Goal: Check status

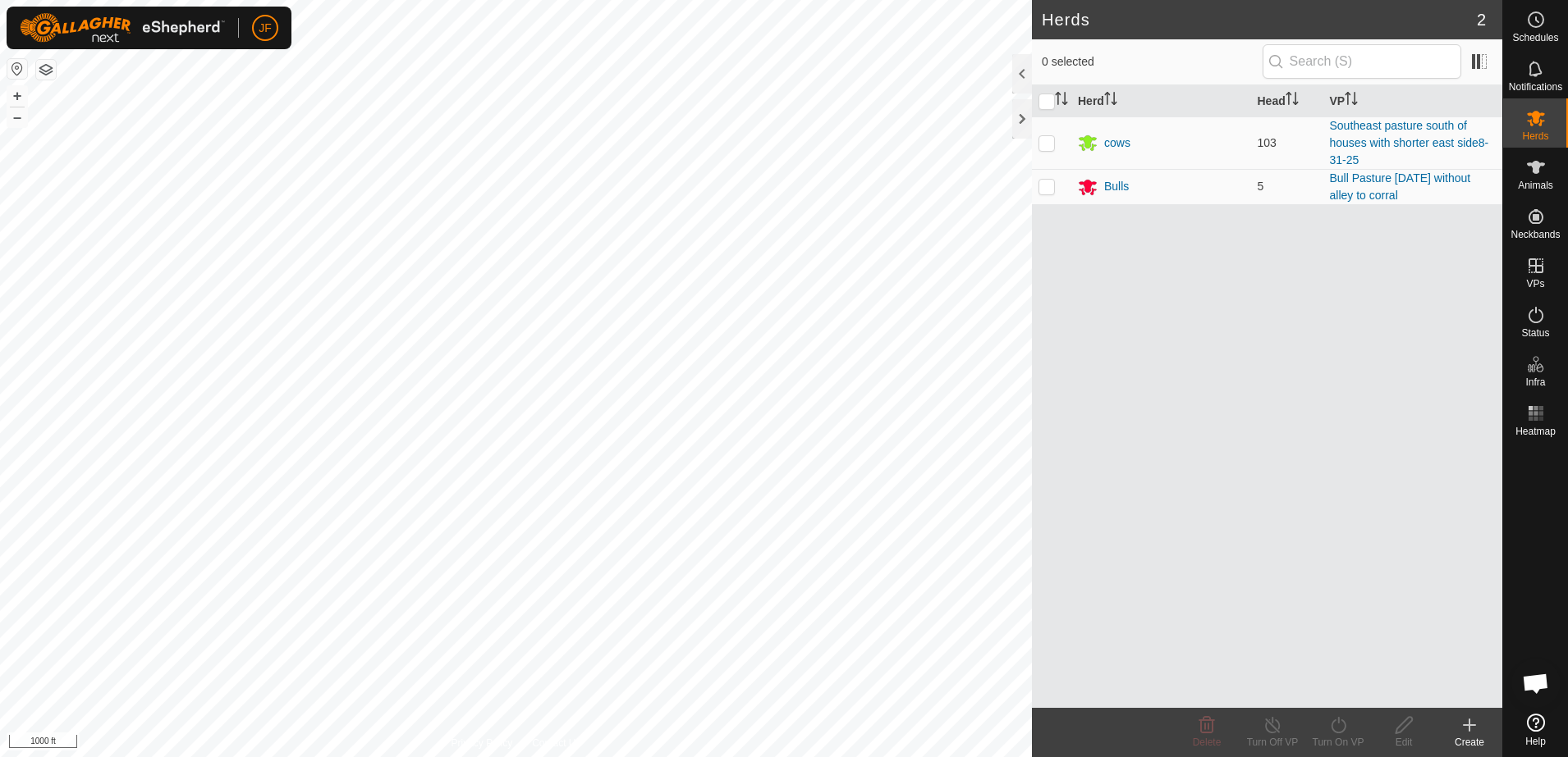
click at [0, 293] on html "JF Schedules Notifications Herds Animals Neckbands VPs Status Infra Heatmap Hel…" at bounding box center [784, 378] width 1568 height 757
click at [0, 443] on html "JF Schedules Notifications Herds Animals Neckbands VPs Status Infra Heatmap Hel…" at bounding box center [784, 378] width 1568 height 757
